Goal: Find specific page/section: Find specific page/section

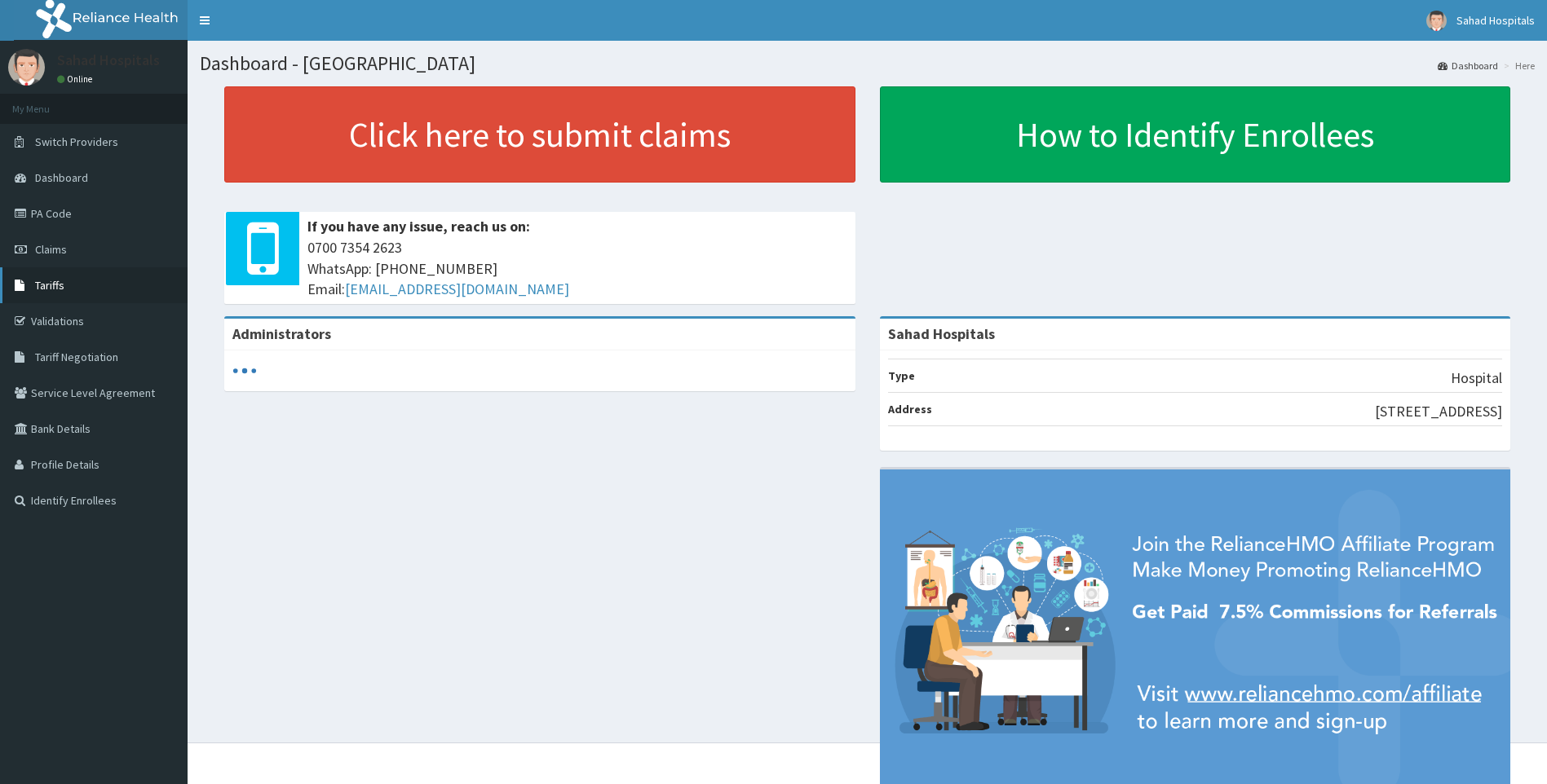
click at [59, 287] on span "Tariffs" at bounding box center [49, 286] width 29 height 15
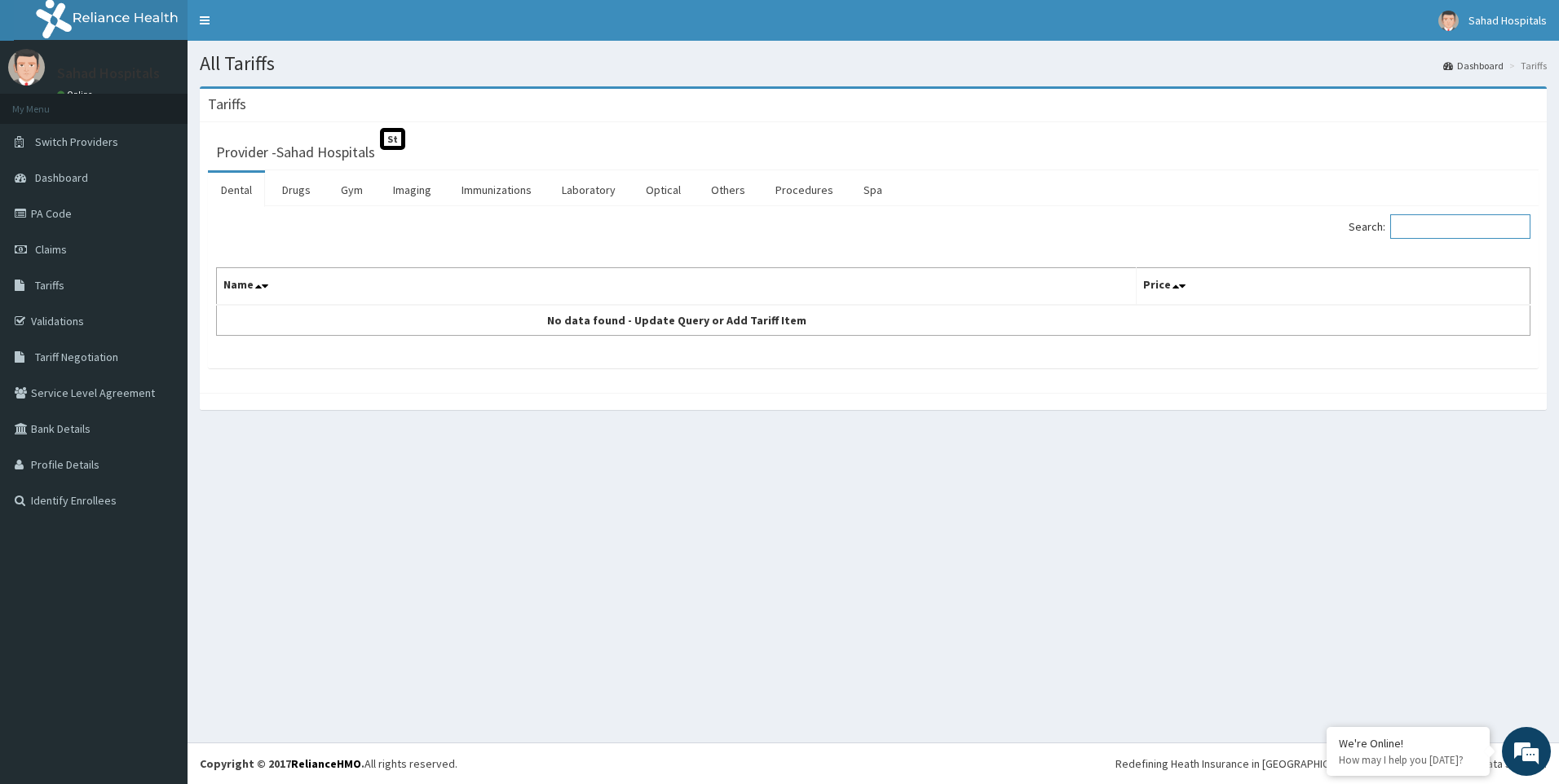
click at [1427, 226] on input "Search:" at bounding box center [1460, 226] width 141 height 25
type input "p"
type input "montelu"
click at [304, 188] on link "Drugs" at bounding box center [297, 190] width 55 height 35
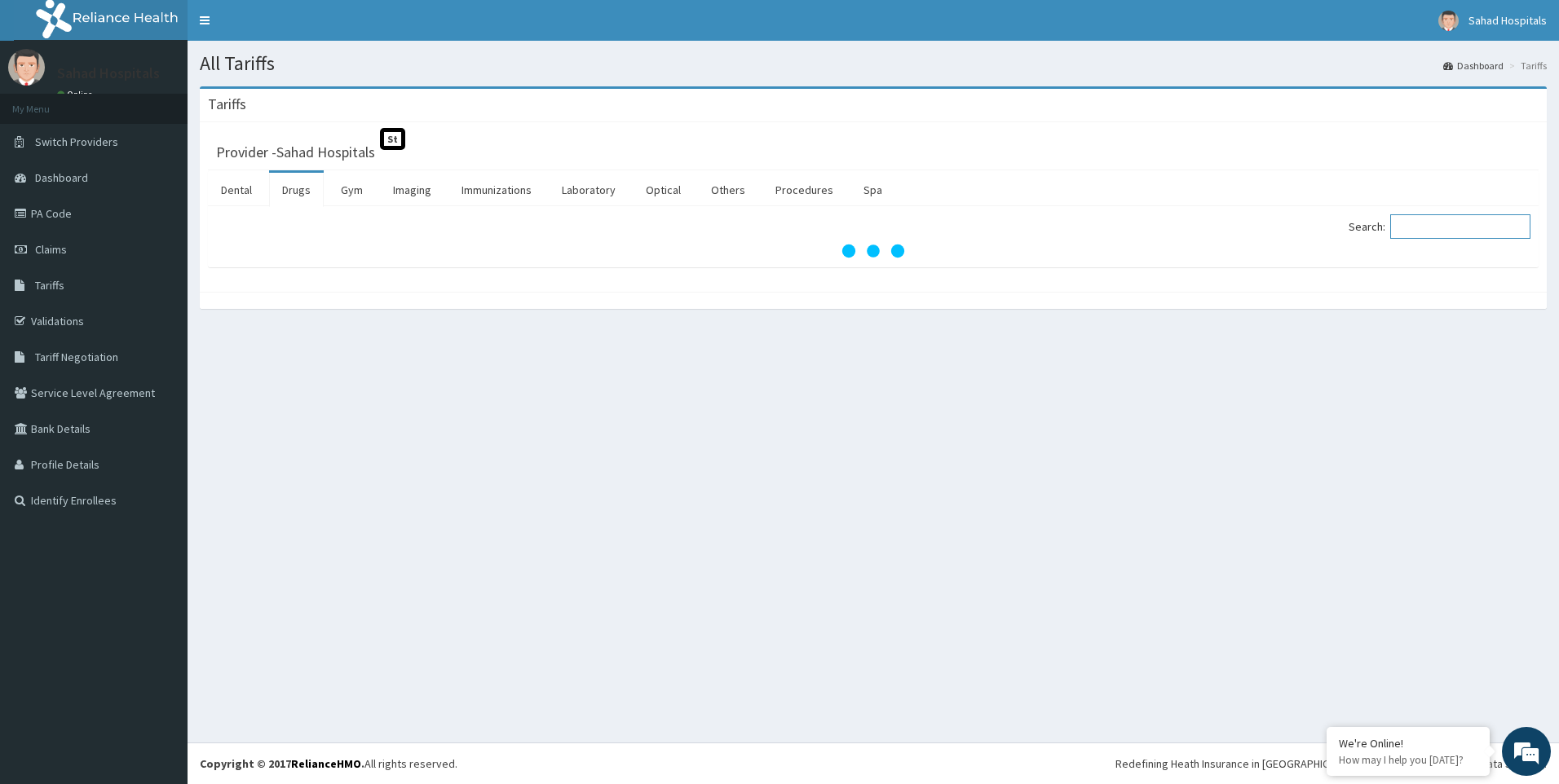
click at [1411, 226] on input "Search:" at bounding box center [1460, 226] width 141 height 25
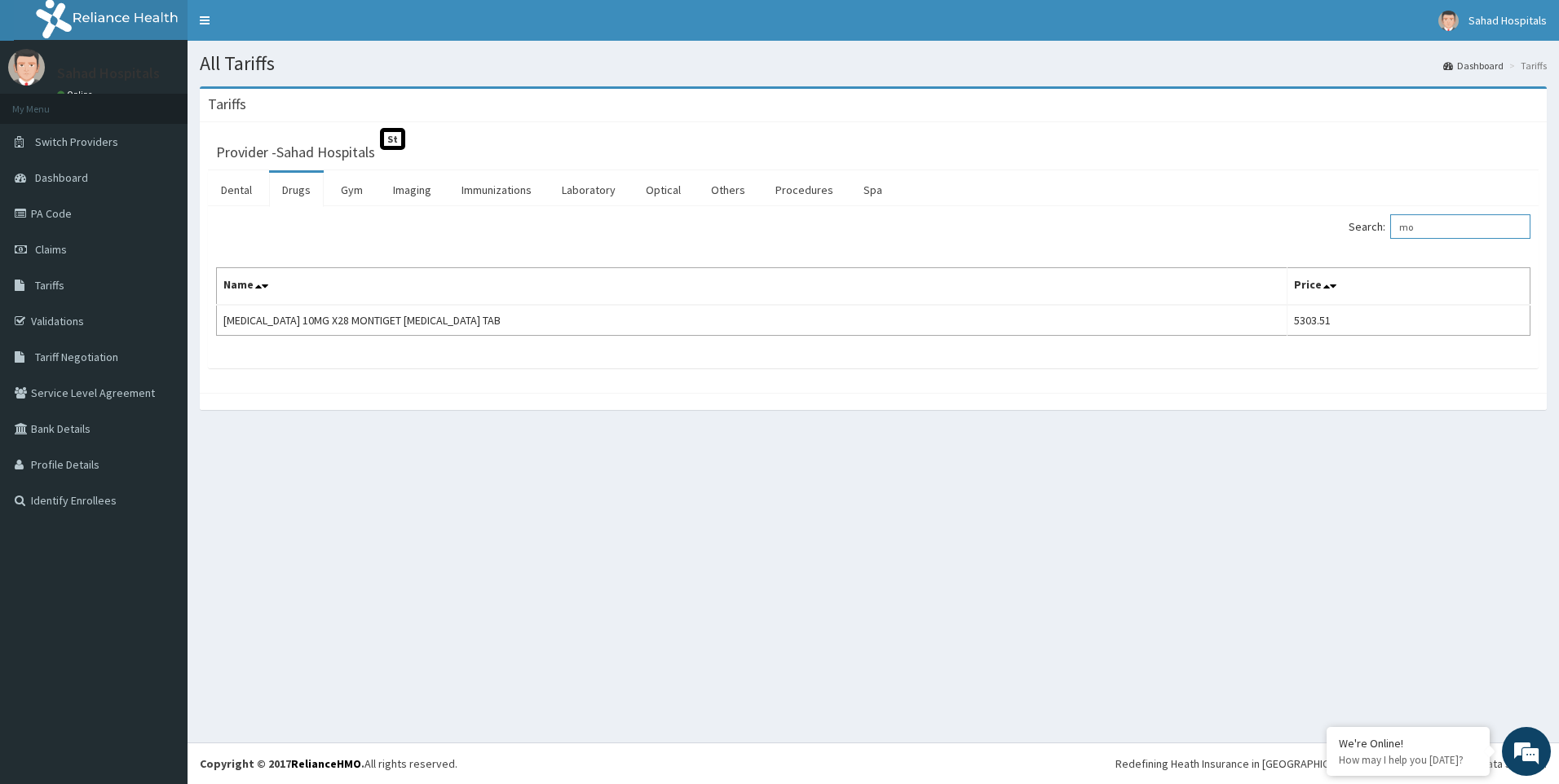
type input "m"
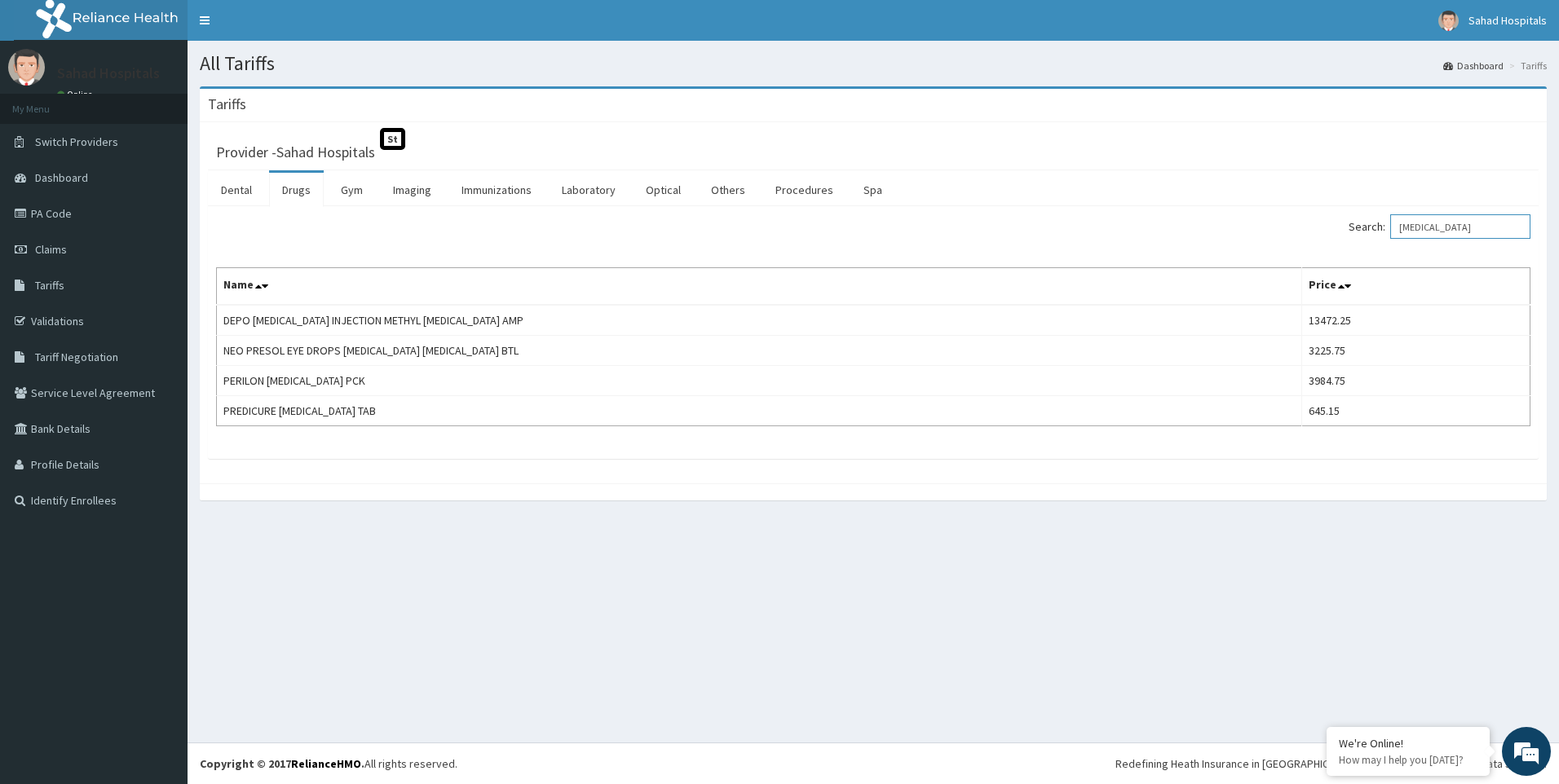
type input "[MEDICAL_DATA]"
click at [63, 210] on link "PA Code" at bounding box center [93, 213] width 187 height 36
